Goal: Task Accomplishment & Management: Manage account settings

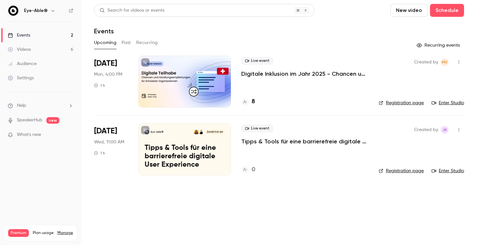
click at [274, 143] on p "Tipps & Tools für eine barrierefreie digitale User Experience" at bounding box center [304, 142] width 127 height 8
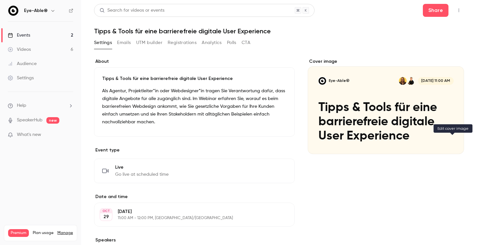
click at [452, 141] on icon "Cover image" at bounding box center [452, 142] width 7 height 5
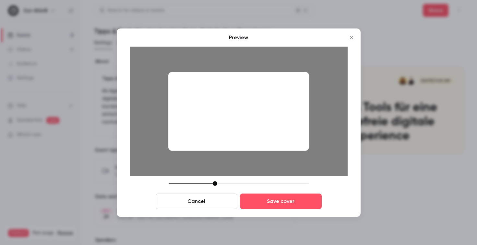
drag, startPoint x: 268, startPoint y: 140, endPoint x: 268, endPoint y: 153, distance: 13.6
click at [268, 153] on div at bounding box center [239, 112] width 218 height 130
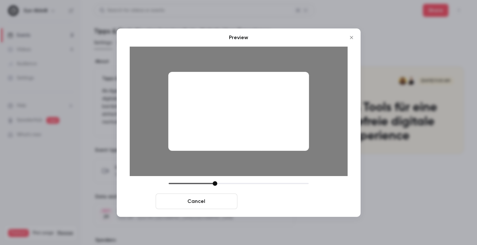
click at [278, 203] on button "Save cover" at bounding box center [281, 202] width 82 height 16
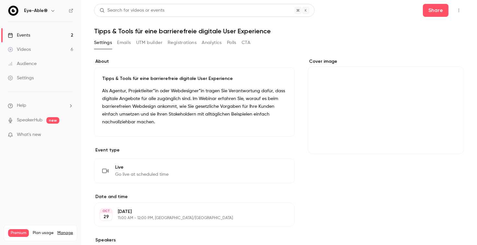
click at [130, 42] on button "Emails" at bounding box center [124, 43] width 14 height 10
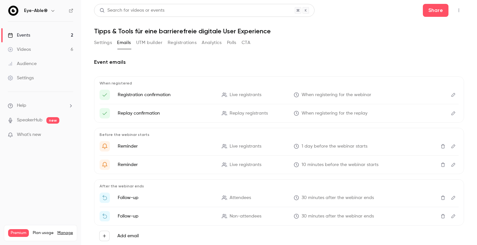
click at [60, 35] on link "Events 2" at bounding box center [40, 35] width 81 height 14
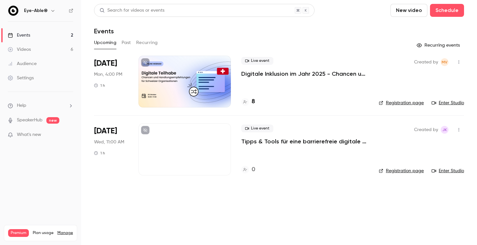
click at [243, 140] on p "Tipps & Tools für eine barrierefreie digitale User Experience" at bounding box center [304, 142] width 127 height 8
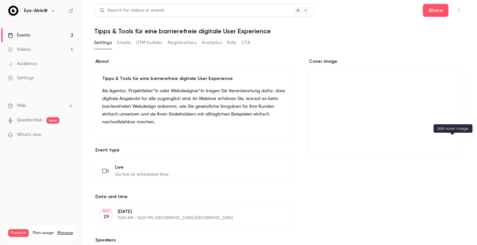
click at [449, 148] on button "Cover image" at bounding box center [452, 142] width 13 height 13
click at [452, 144] on icon "Cover image" at bounding box center [452, 142] width 4 height 4
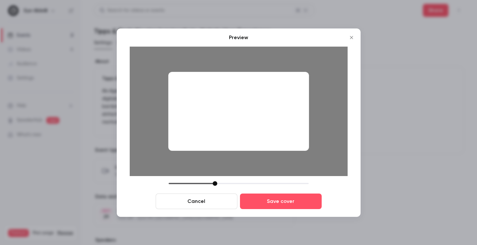
click at [214, 203] on button "Cancel" at bounding box center [197, 202] width 82 height 16
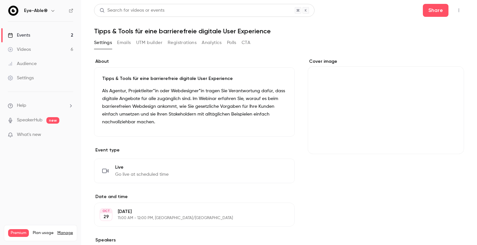
click at [452, 138] on button "Cover image" at bounding box center [452, 142] width 13 height 13
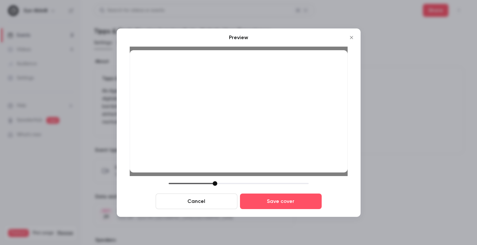
click at [215, 185] on div at bounding box center [215, 184] width 5 height 5
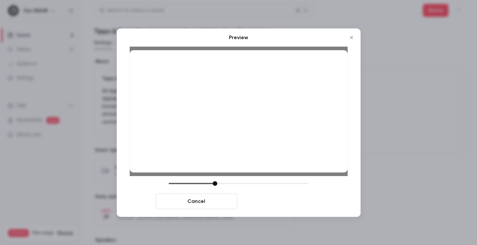
click at [273, 208] on button "Save cover" at bounding box center [281, 202] width 82 height 16
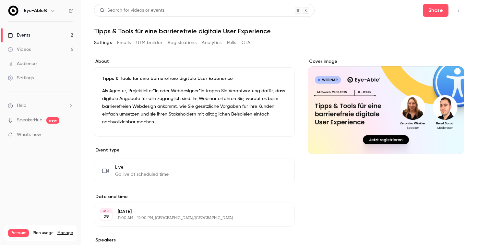
click at [50, 36] on link "Events 2" at bounding box center [40, 35] width 81 height 14
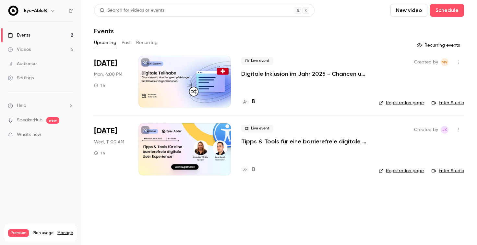
click at [306, 145] on p "Tipps & Tools für eine barrierefreie digitale User Experience" at bounding box center [304, 142] width 127 height 8
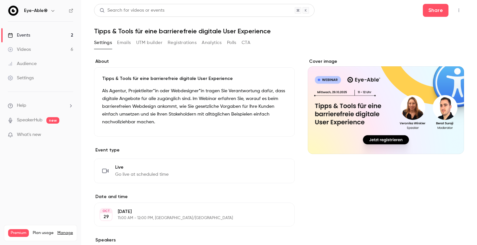
click at [30, 33] on div "Events" at bounding box center [19, 35] width 22 height 6
